Goal: Find contact information: Find contact information

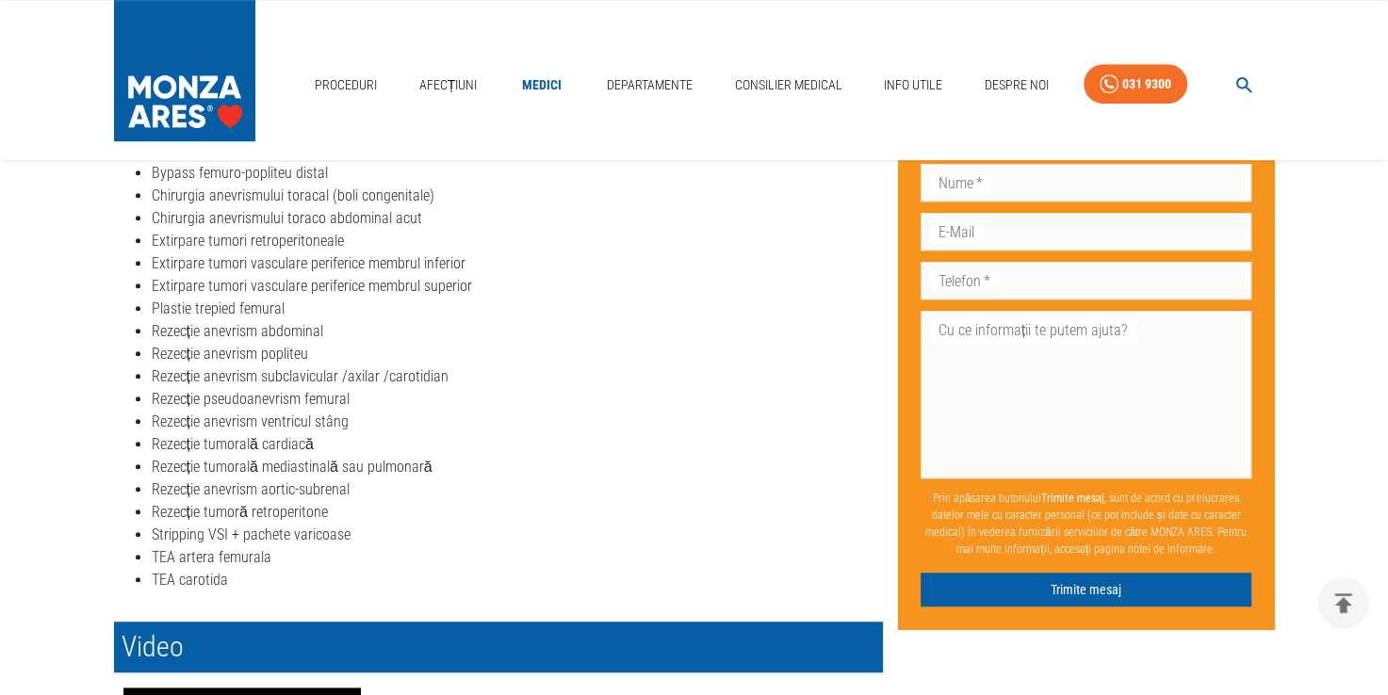
scroll to position [1036, 0]
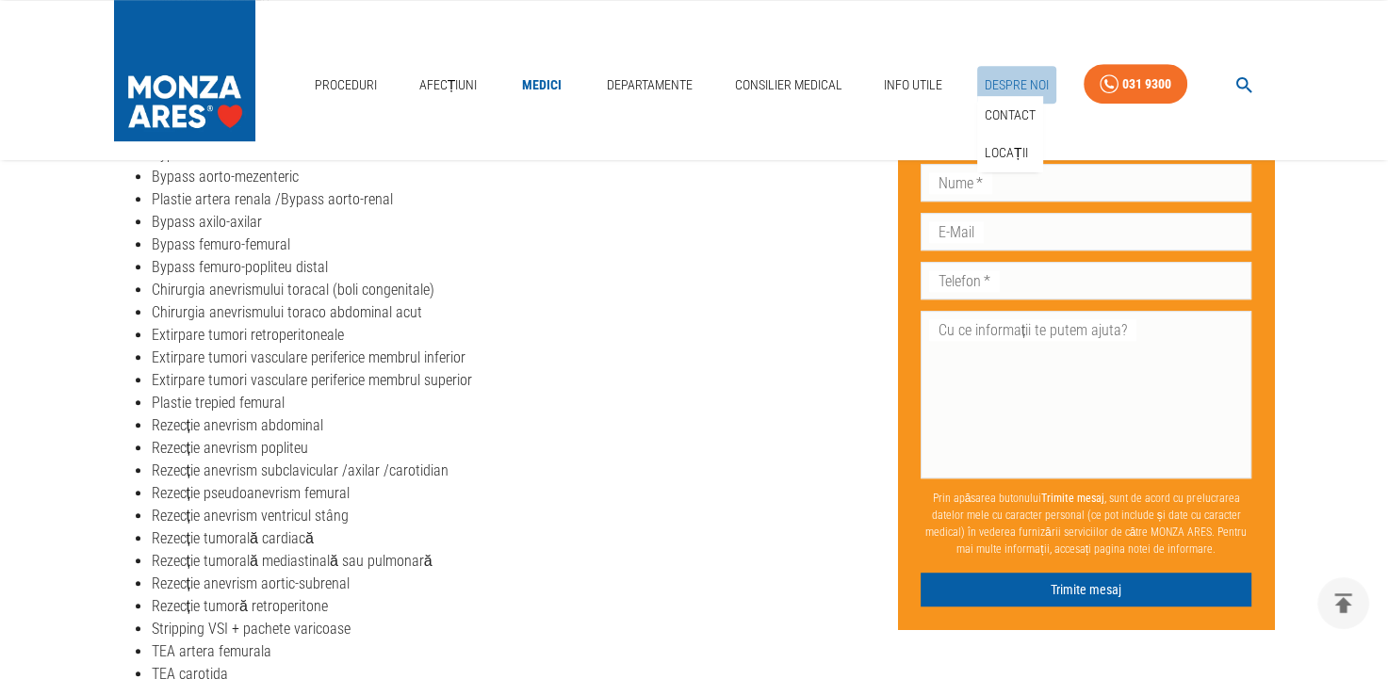
click at [1033, 76] on link "Despre Noi" at bounding box center [1016, 85] width 79 height 39
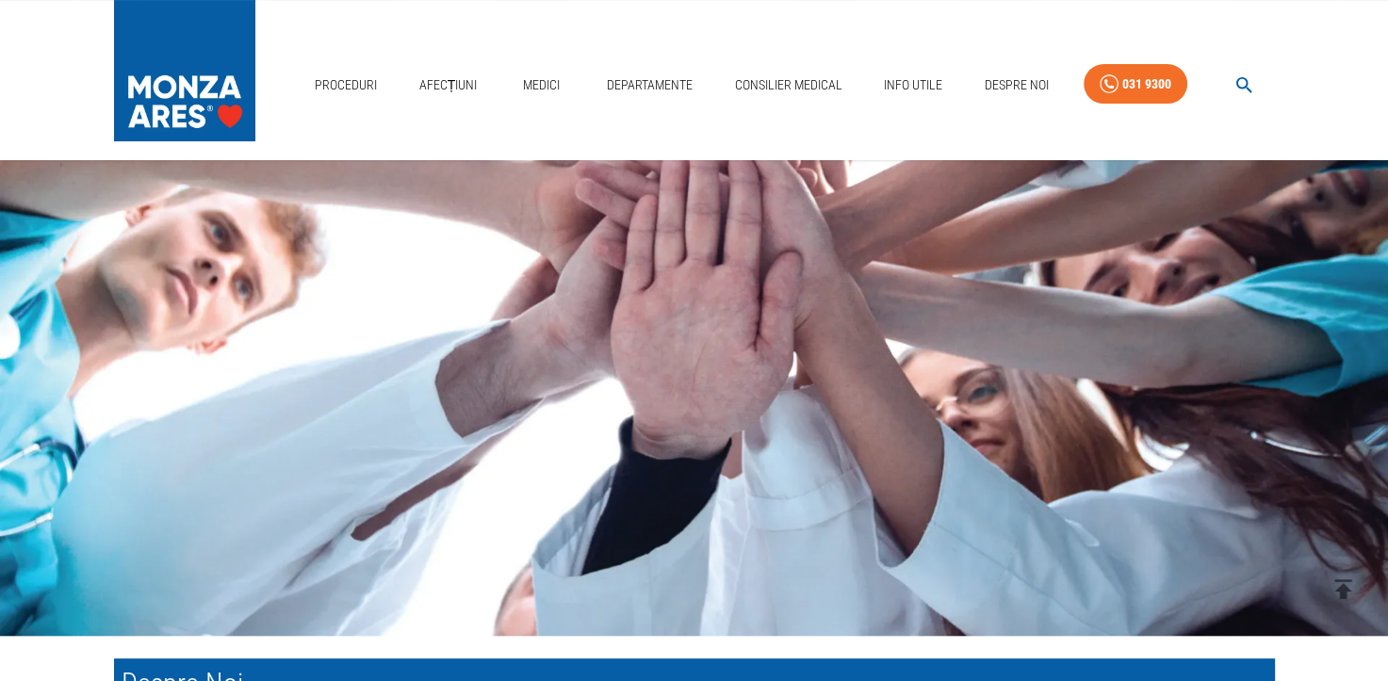
scroll to position [754, 0]
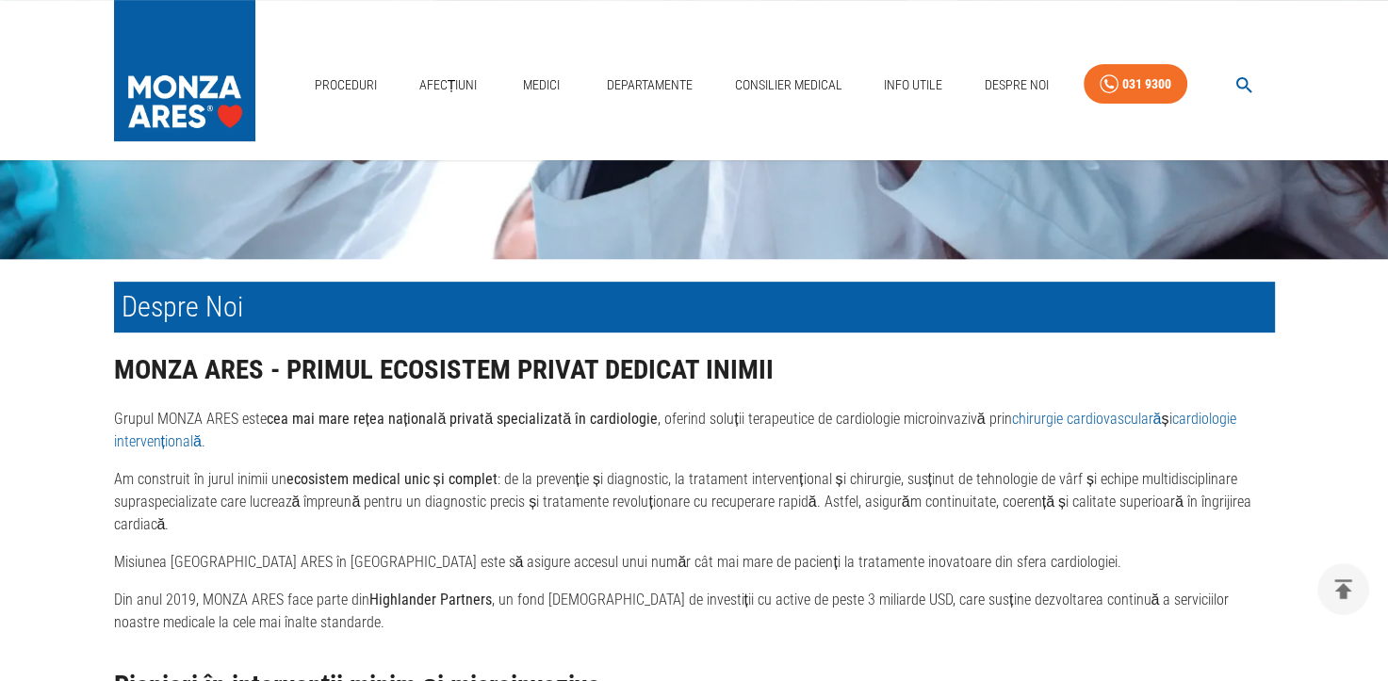
click at [492, 449] on p "Grupul MONZA ARES este cea mai mare rețea națională privată specializată în car…" at bounding box center [694, 430] width 1161 height 45
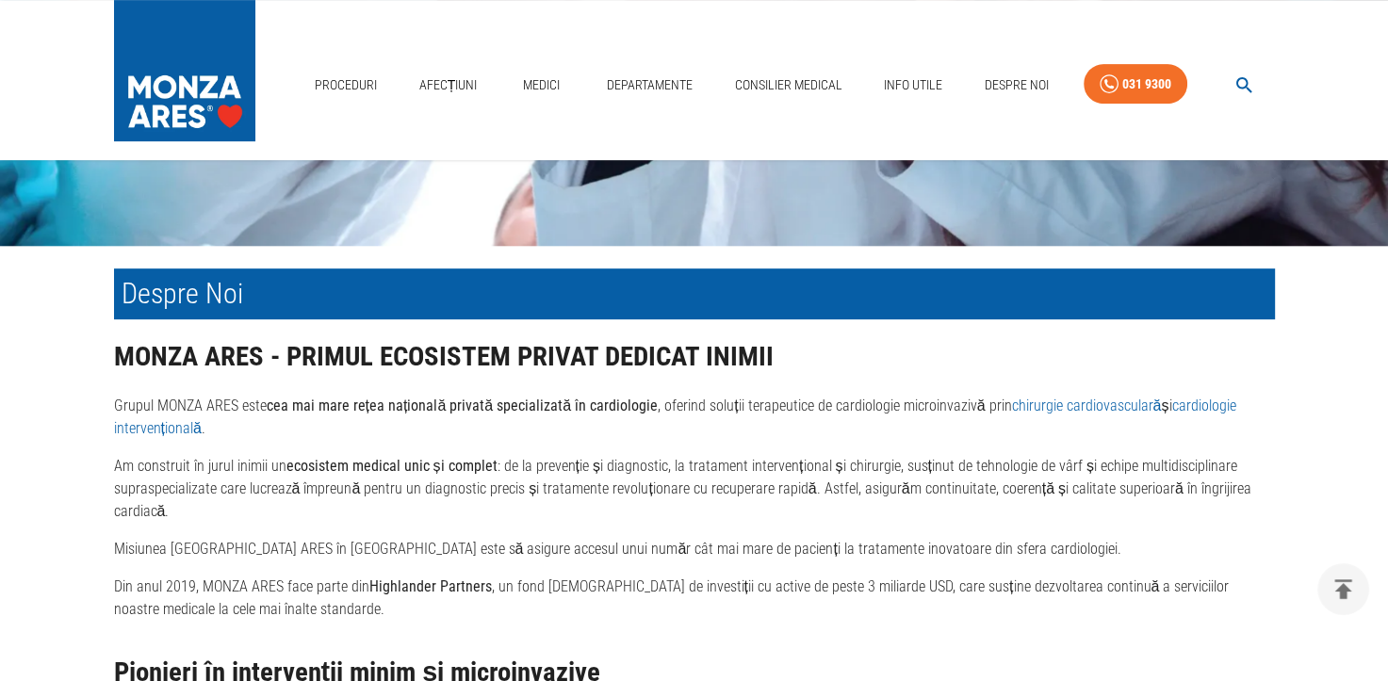
scroll to position [942, 0]
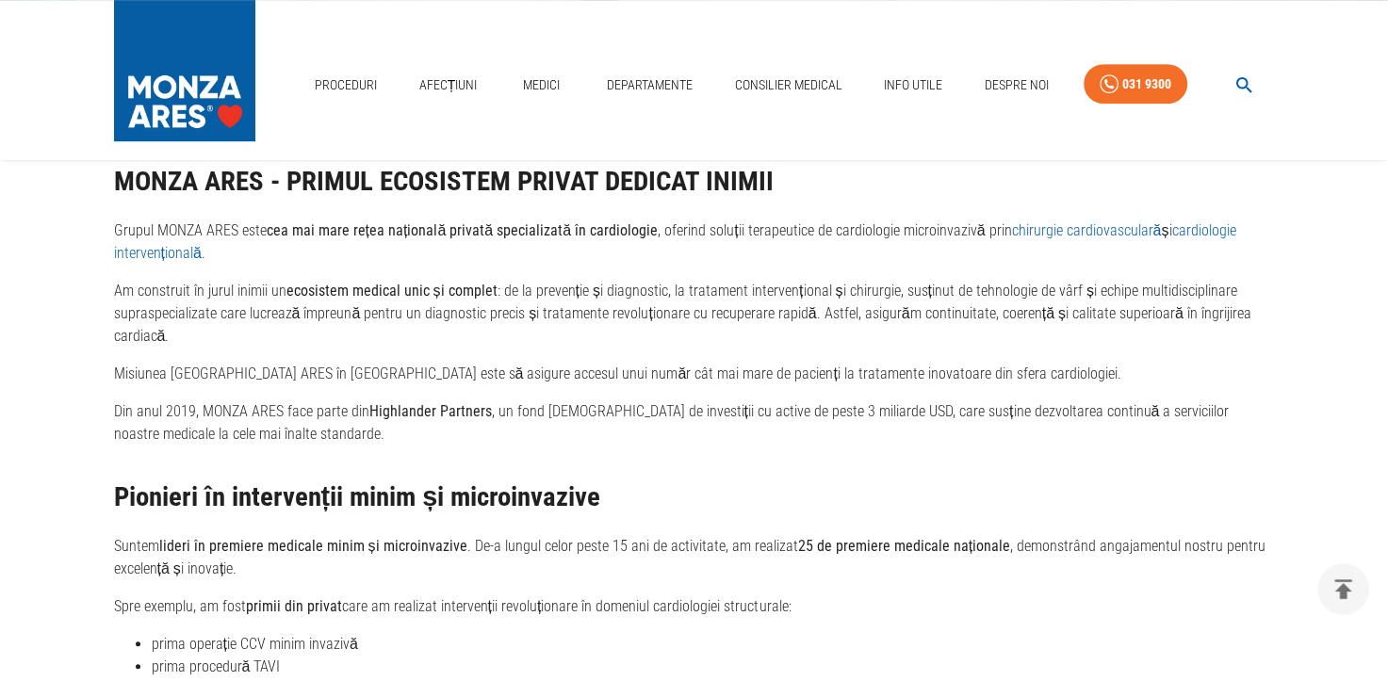
click at [388, 239] on strong "cea mai mare rețea națională privată specializată în cardiologie" at bounding box center [463, 230] width 392 height 18
drag, startPoint x: 388, startPoint y: 240, endPoint x: 616, endPoint y: 244, distance: 228.0
click at [616, 239] on strong "cea mai mare rețea națională privată specializată în cardiologie" at bounding box center [463, 230] width 392 height 18
drag, startPoint x: 616, startPoint y: 244, endPoint x: 584, endPoint y: 288, distance: 54.7
click at [584, 288] on p "Am construit în jurul inimii un ecosistem medical unic și complet : de la preve…" at bounding box center [694, 314] width 1161 height 68
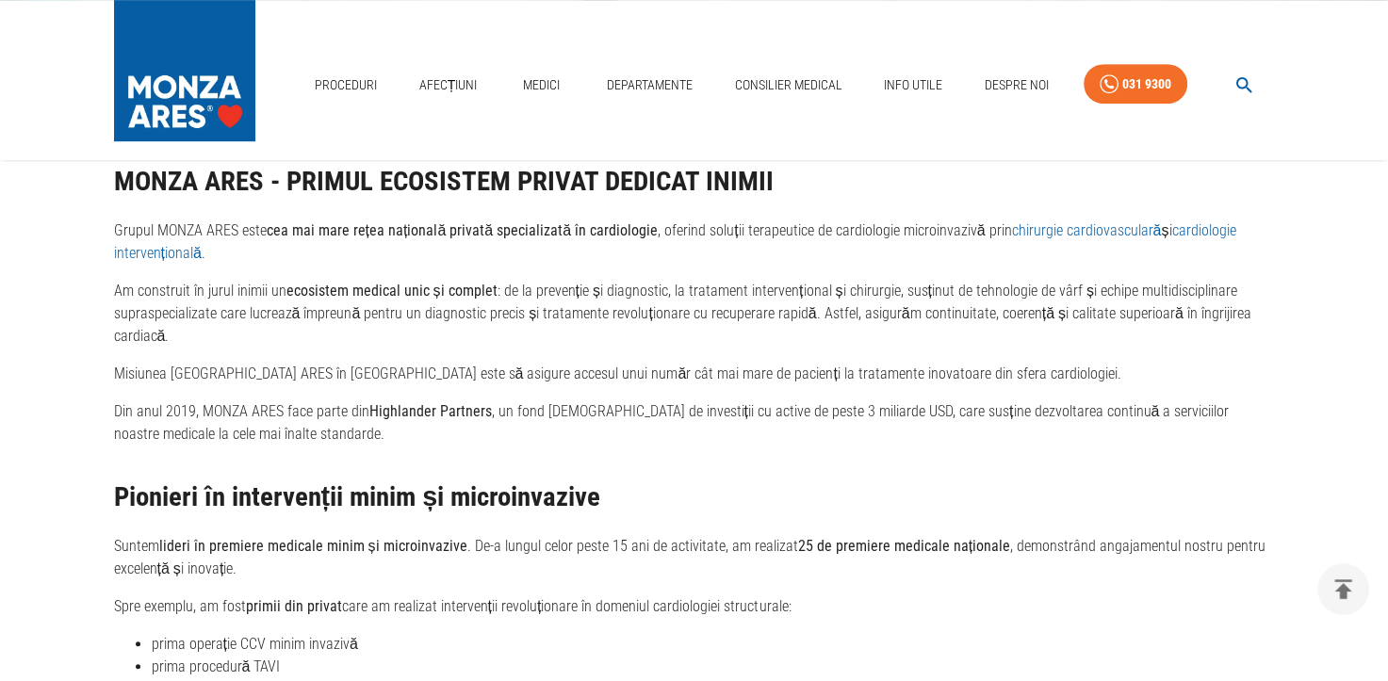
click at [576, 265] on p "Grupul MONZA ARES este cea mai mare rețea națională privată specializată în car…" at bounding box center [694, 242] width 1161 height 45
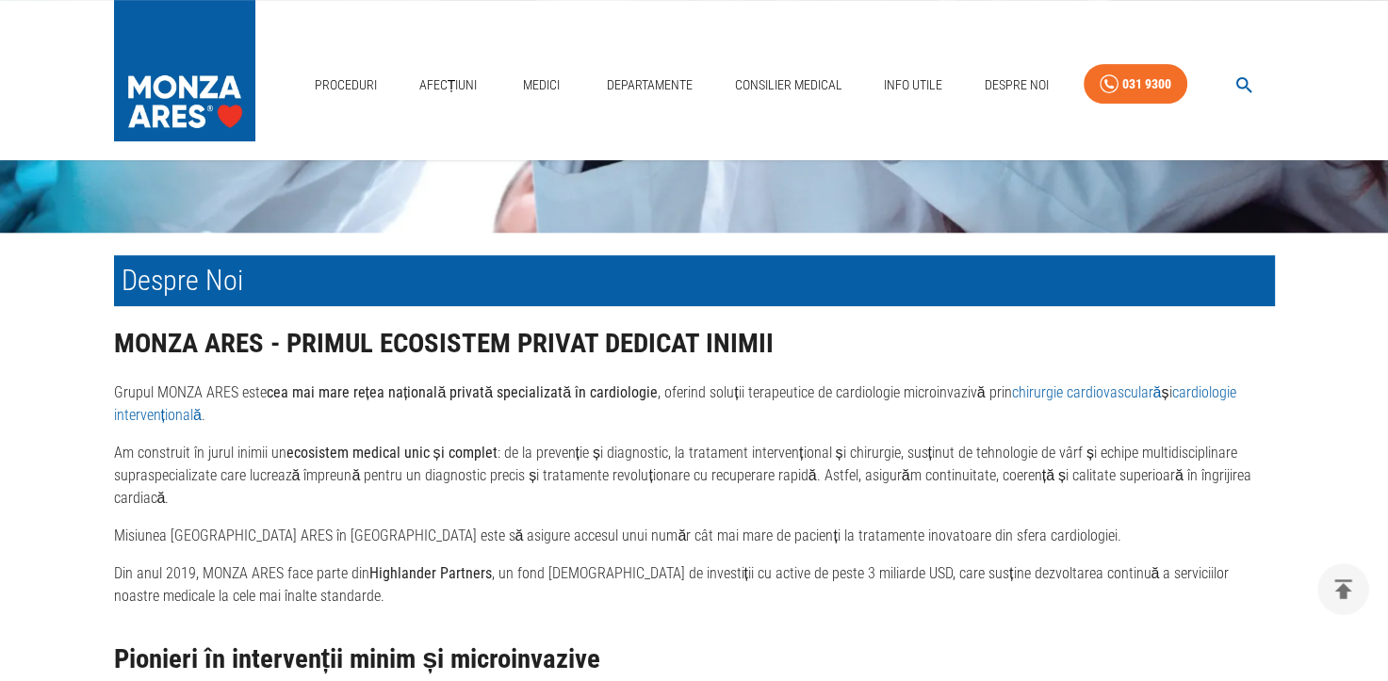
scroll to position [812, 0]
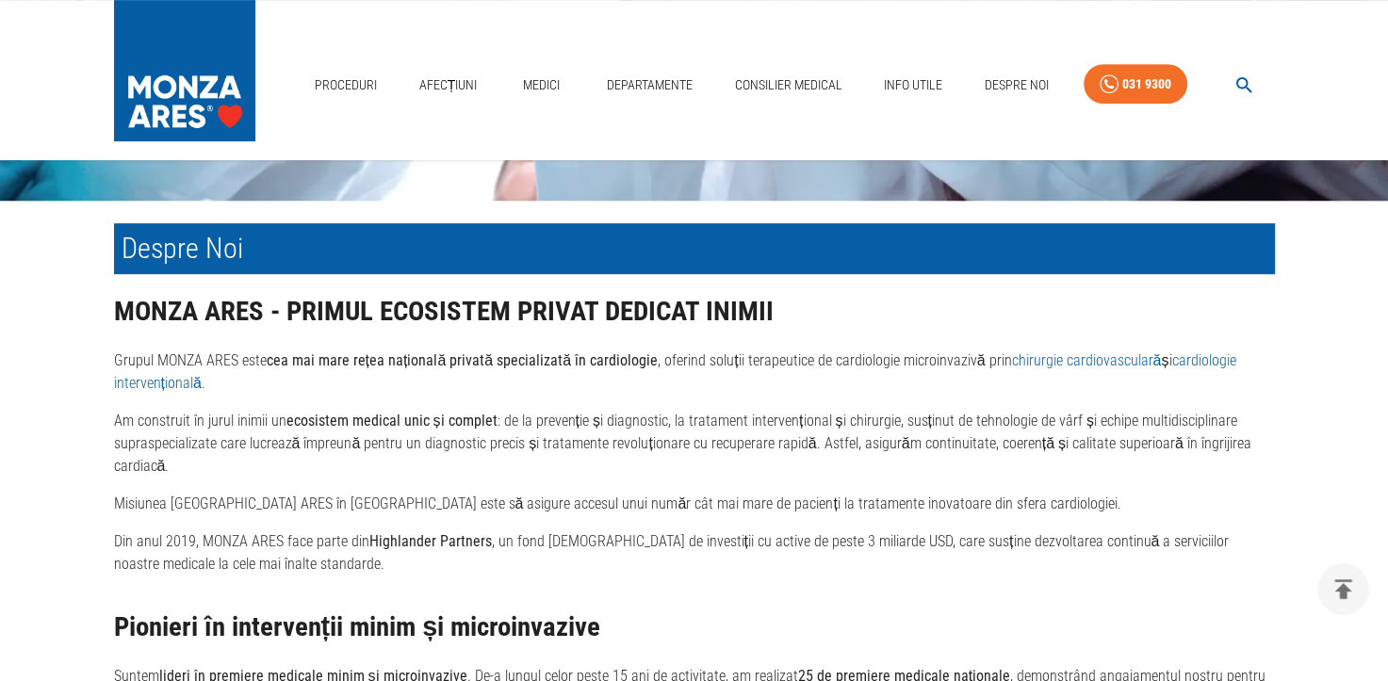
click at [363, 413] on div "MONZA ARES - PRIMUL ECOSISTEM PRIVAT DEDICAT INIMII Grupul MONZA ARES este cea …" at bounding box center [694, 436] width 1161 height 279
click at [366, 367] on strong "cea mai mare rețea națională privată specializată în cardiologie" at bounding box center [463, 360] width 392 height 18
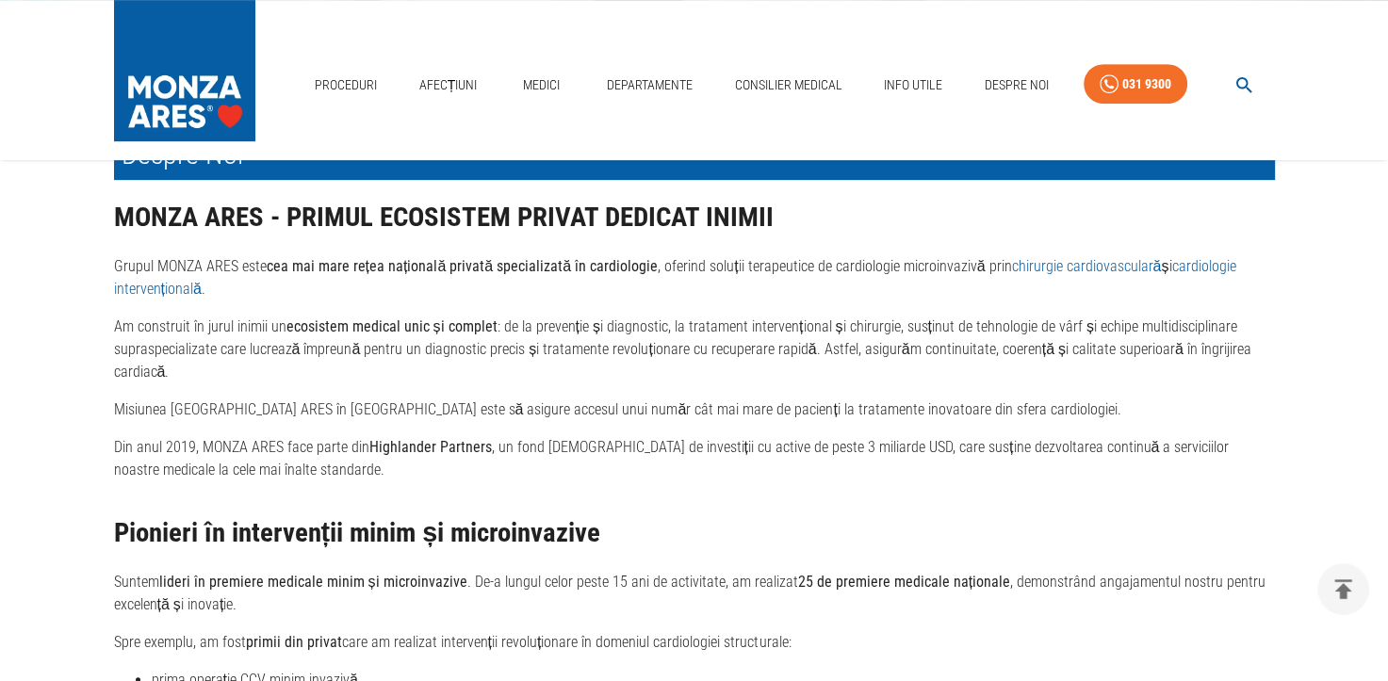
click at [409, 456] on strong "Highlander Partners" at bounding box center [430, 447] width 122 height 18
click at [416, 481] on p "Din anul 2019, MONZA ARES face parte din Highlander Partners , un fond [DEMOGRA…" at bounding box center [694, 458] width 1161 height 45
click at [572, 468] on p "Din anul 2019, MONZA ARES face parte din Highlander Partners , un fond [DEMOGRA…" at bounding box center [694, 458] width 1161 height 45
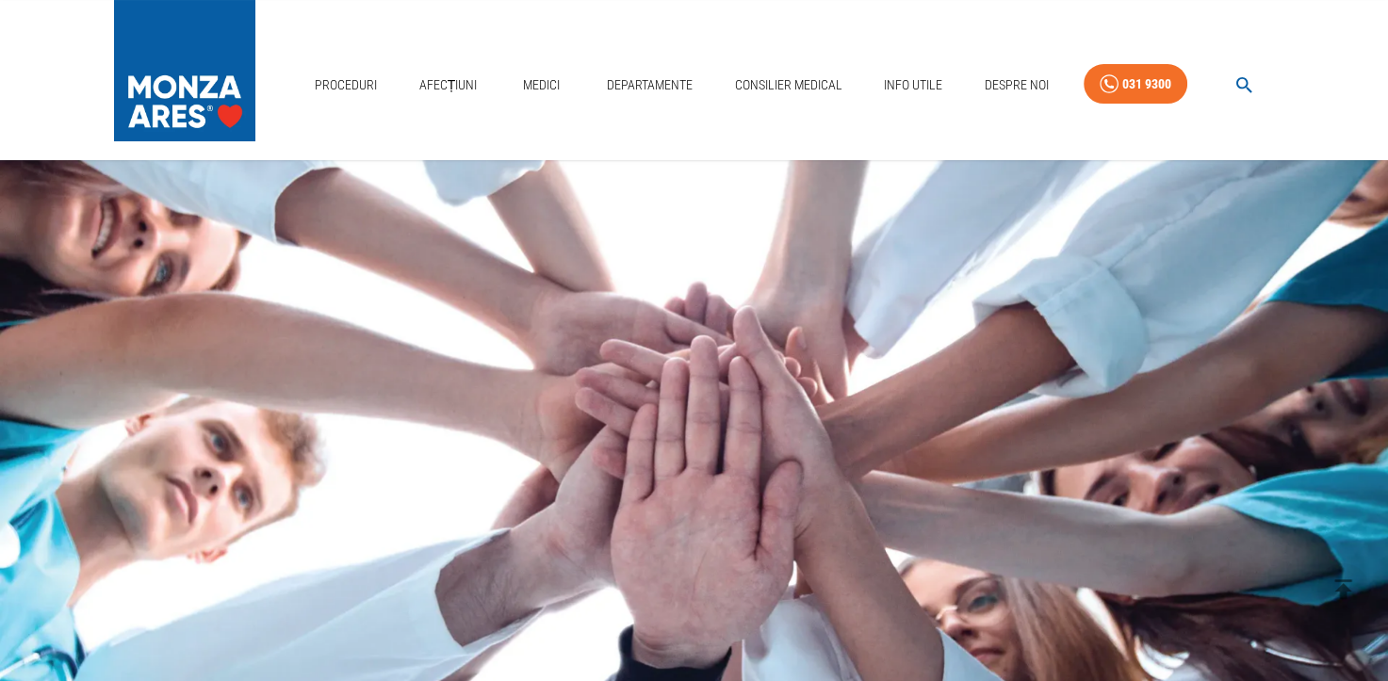
scroll to position [0, 0]
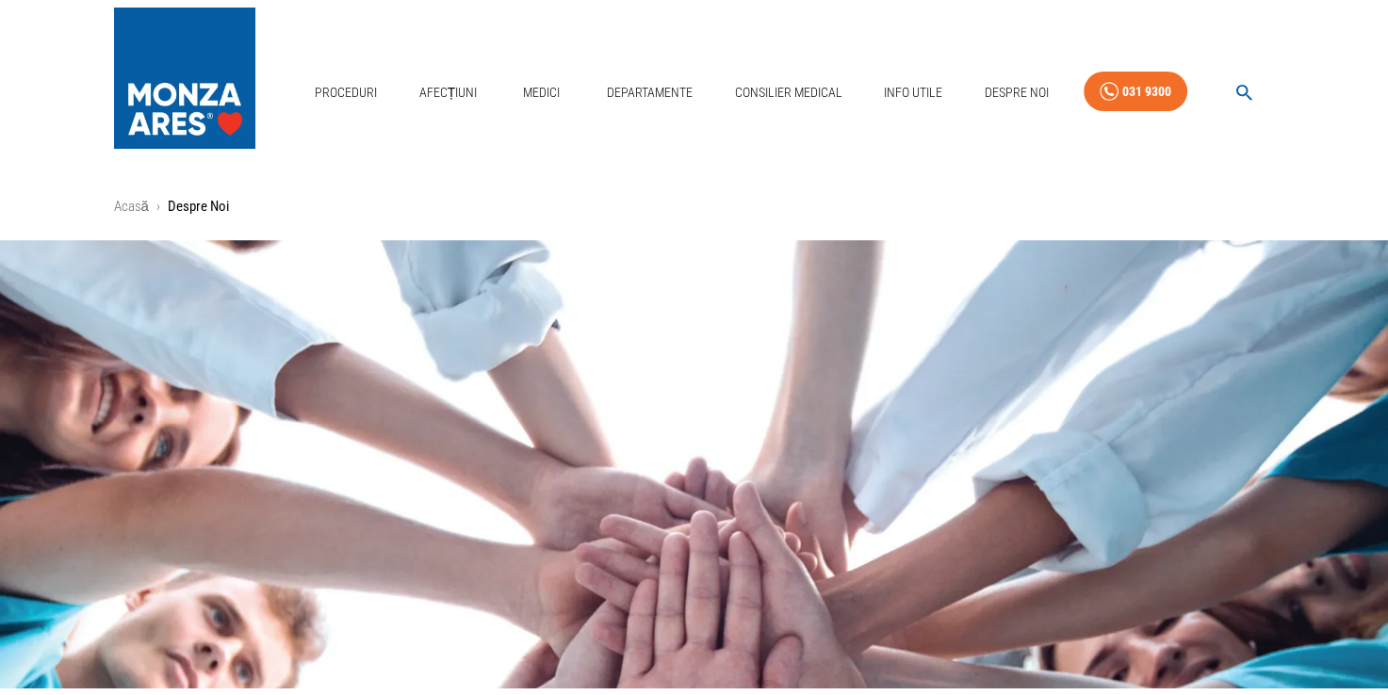
scroll to position [1036, 0]
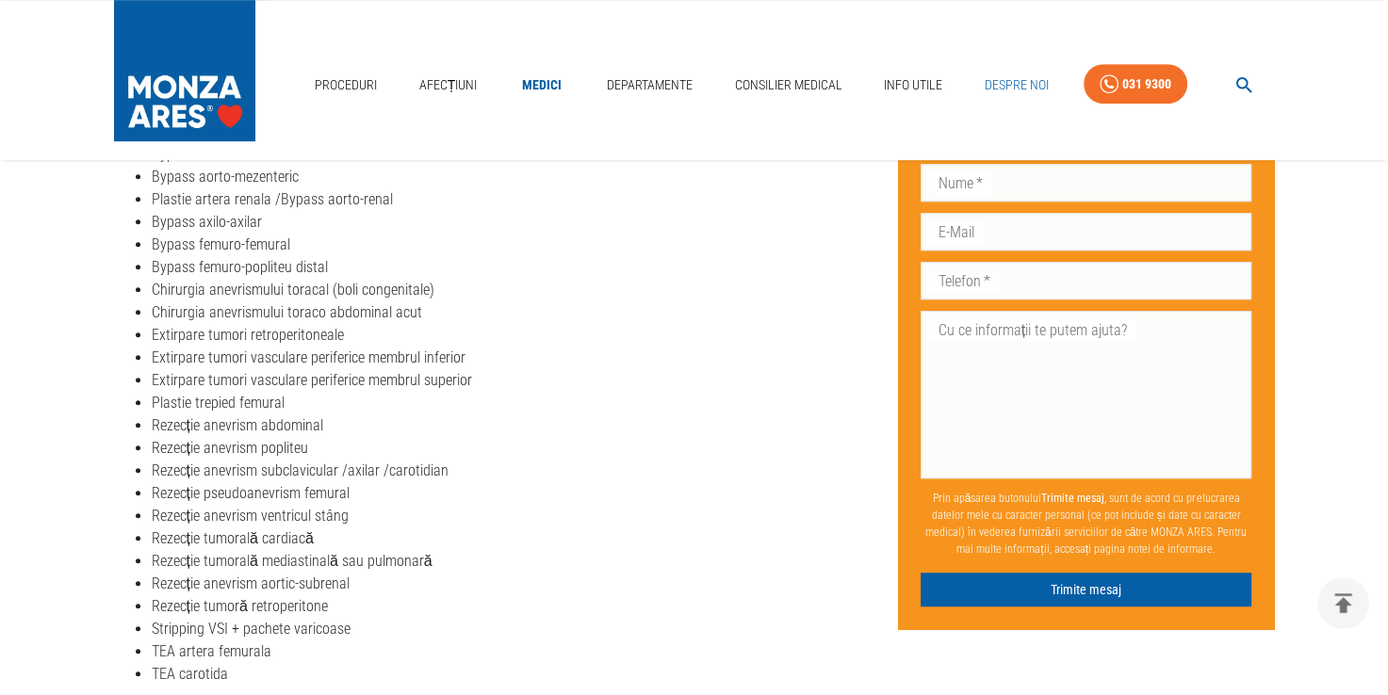
scroll to position [1036, 0]
click at [1021, 93] on link "Despre Noi" at bounding box center [1016, 85] width 79 height 39
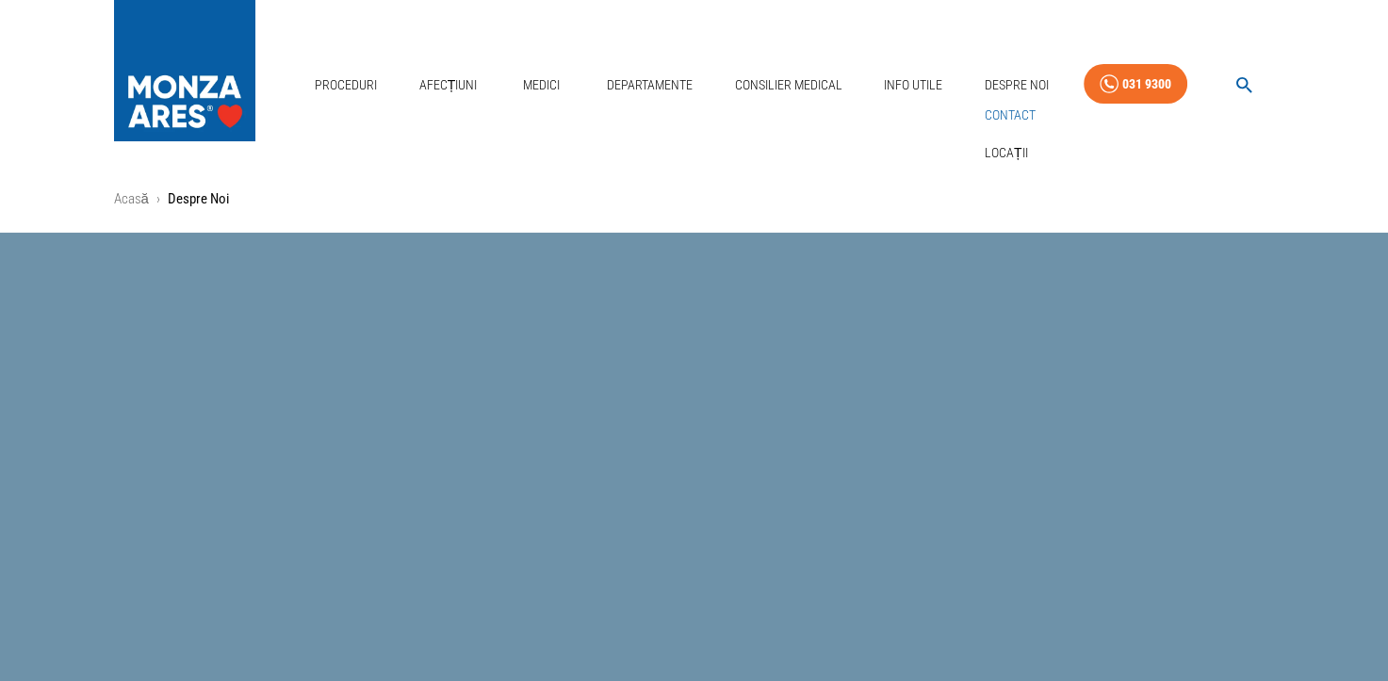
click at [1008, 118] on link "Contact" at bounding box center [1010, 115] width 58 height 31
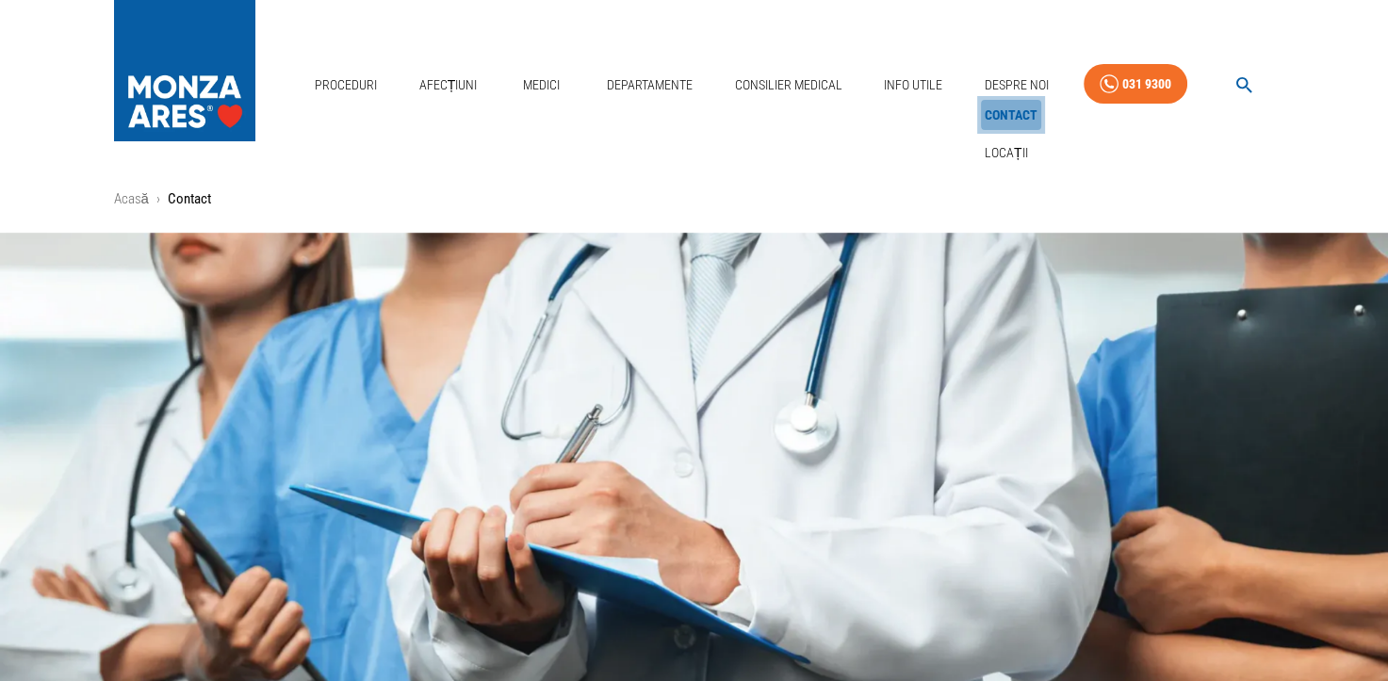
click at [1005, 110] on link "Contact" at bounding box center [1011, 115] width 60 height 31
click at [989, 78] on link "Despre Noi" at bounding box center [1016, 85] width 79 height 39
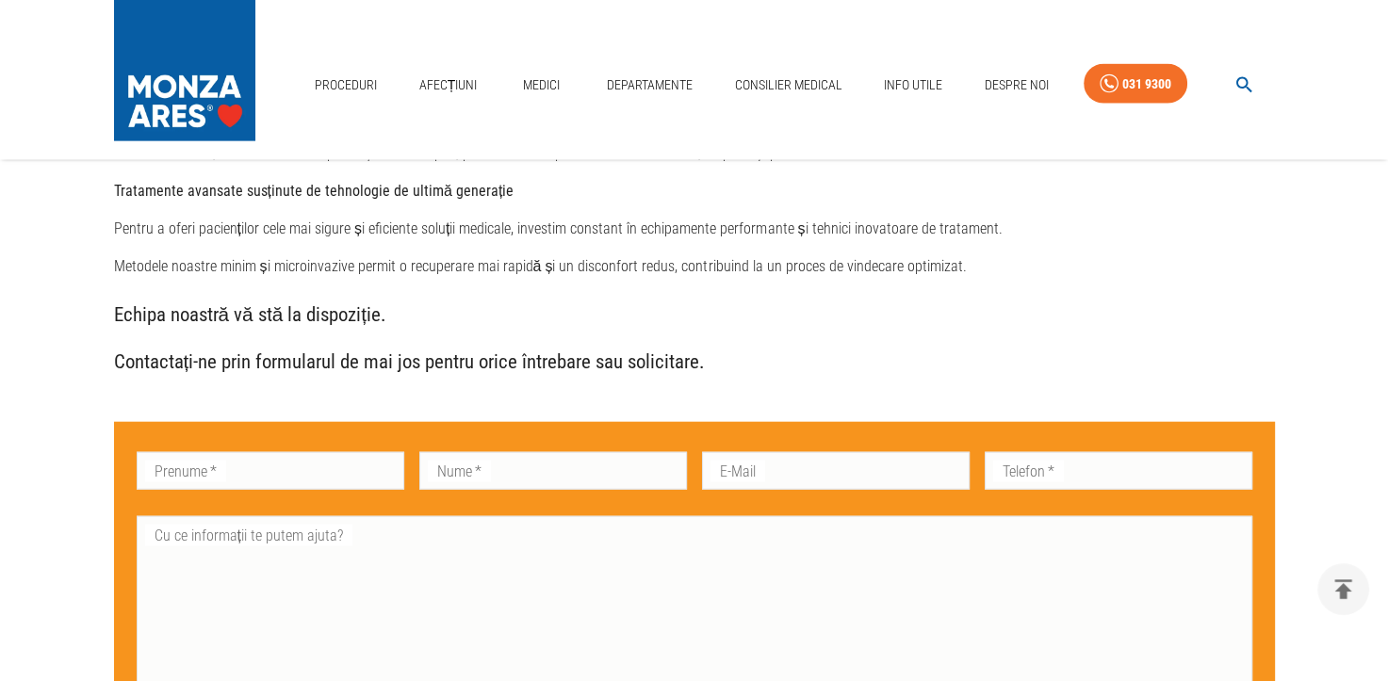
scroll to position [4051, 0]
